Goal: Information Seeking & Learning: Check status

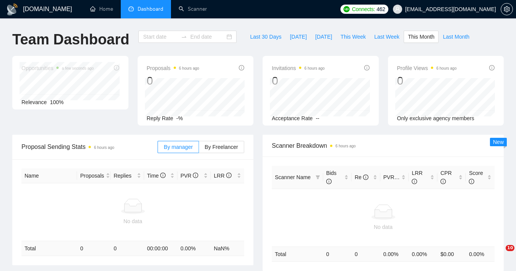
type input "[DATE]"
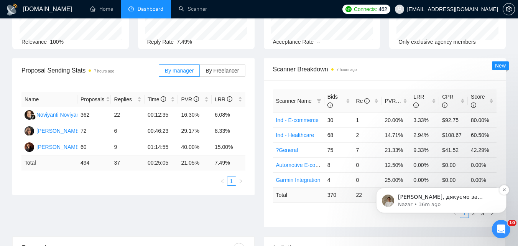
click at [431, 196] on p "[PERSON_NAME], дякуємо за уточнення.😊 Підкажіть Вам надіслати інвойс для оплати…" at bounding box center [447, 197] width 99 height 8
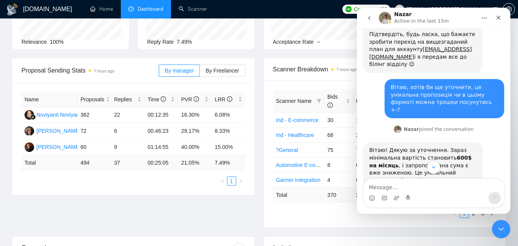
scroll to position [918, 0]
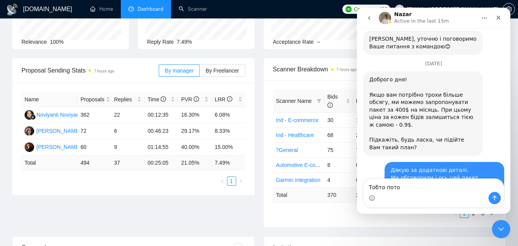
type textarea "Тобто пото"
click at [274, 216] on ul "1 2 3" at bounding box center [385, 212] width 224 height 9
click at [499, 226] on icon "Close Intercom Messenger" at bounding box center [499, 227] width 9 height 9
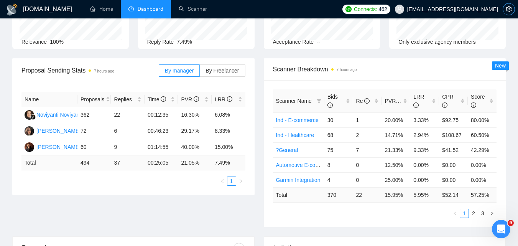
click at [508, 7] on icon "setting" at bounding box center [508, 9] width 6 height 6
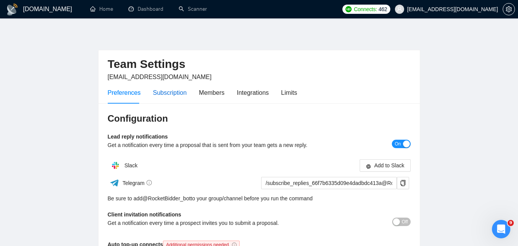
click at [172, 95] on div "Subscription" at bounding box center [170, 93] width 34 height 10
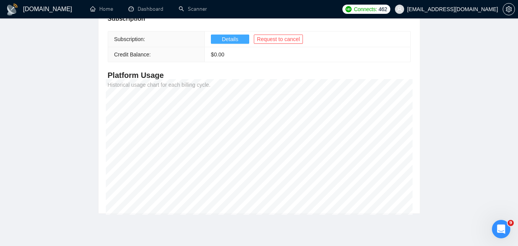
scroll to position [77, 0]
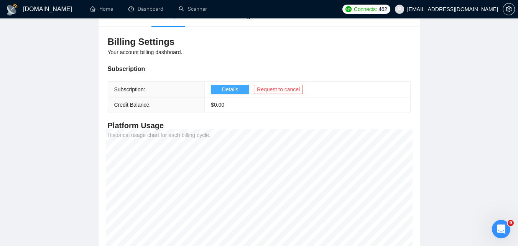
click at [224, 92] on span "Details" at bounding box center [230, 89] width 16 height 8
click at [506, 228] on div "Open Intercom Messenger" at bounding box center [499, 227] width 25 height 25
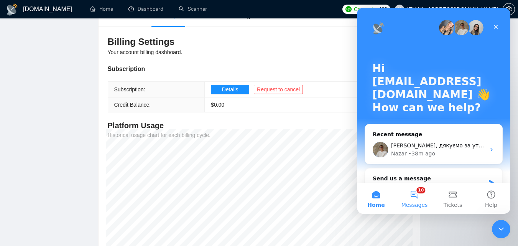
click at [421, 195] on button "10 Messages" at bounding box center [414, 198] width 38 height 31
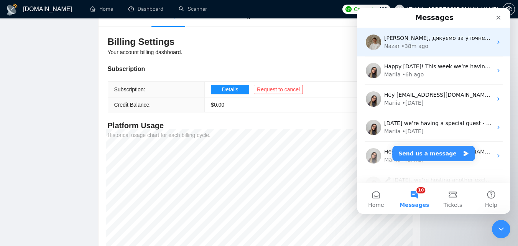
click at [442, 45] on div "[PERSON_NAME] • 38m ago" at bounding box center [438, 46] width 108 height 8
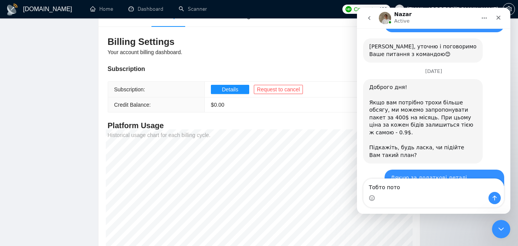
scroll to position [918, 0]
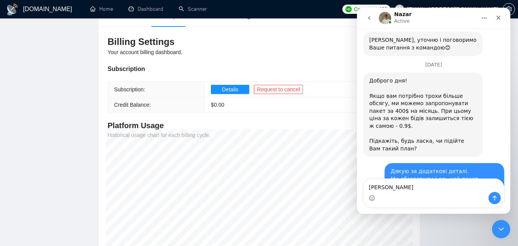
type textarea "Т"
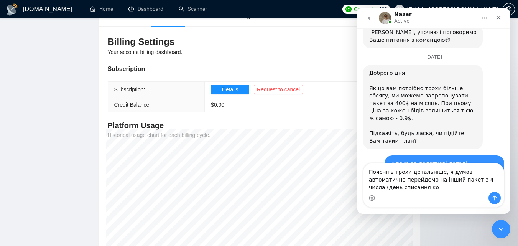
scroll to position [934, 0]
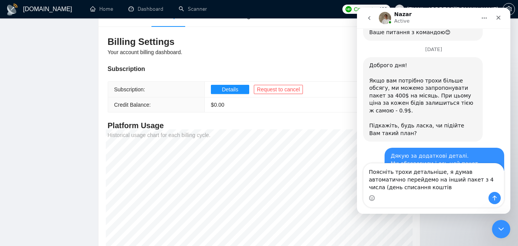
type textarea "Поясніть трохи детальніше, я думав автоматично перейдемо на інший пакет з 4 чис…"
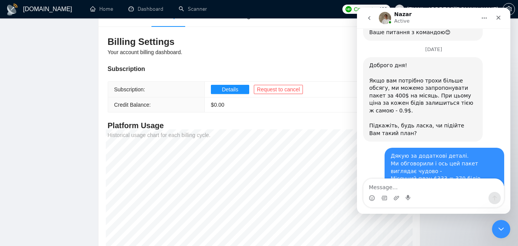
scroll to position [956, 0]
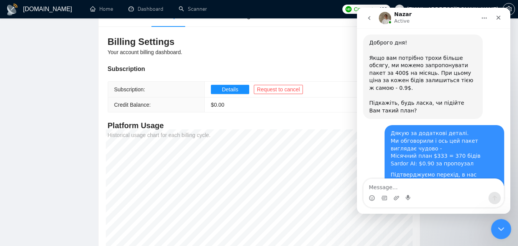
drag, startPoint x: 497, startPoint y: 231, endPoint x: 581, endPoint y: 270, distance: 93.4
click at [496, 231] on icon "Close Intercom Messenger" at bounding box center [499, 227] width 9 height 9
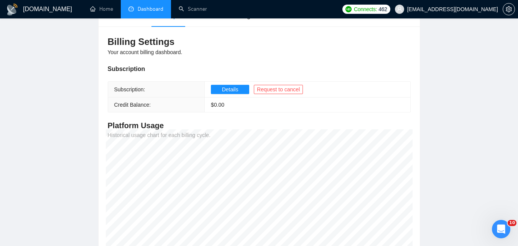
click at [136, 10] on link "Dashboard" at bounding box center [145, 9] width 35 height 7
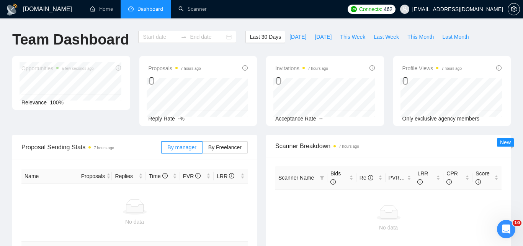
type input "2025-08-24"
type input "2025-09-23"
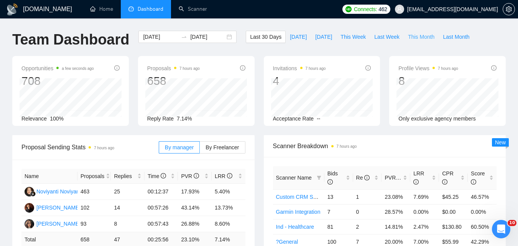
click at [408, 35] on span "This Month" at bounding box center [421, 37] width 26 height 8
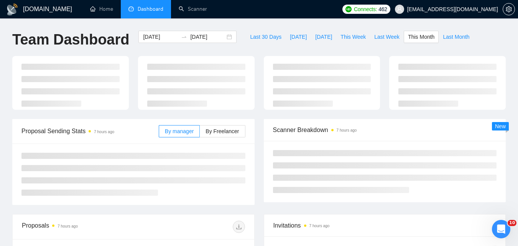
type input "[DATE]"
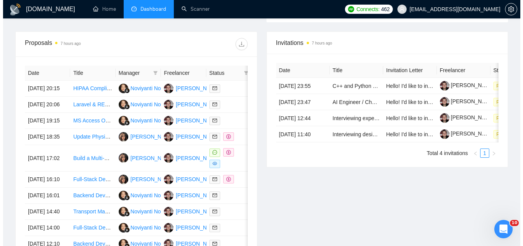
scroll to position [306, 0]
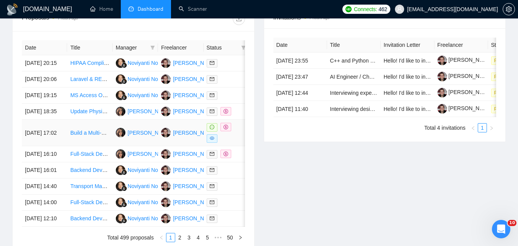
click at [58, 146] on td "[DATE] 17:02" at bounding box center [44, 133] width 45 height 26
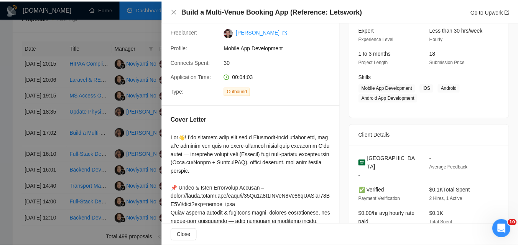
scroll to position [0, 0]
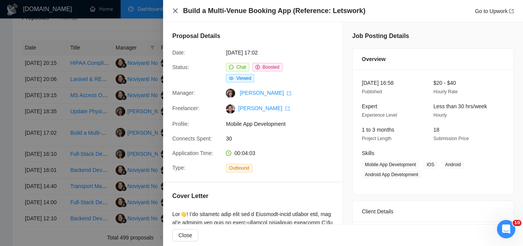
click at [177, 11] on icon "close" at bounding box center [175, 11] width 6 height 6
